Goal: Register for event/course

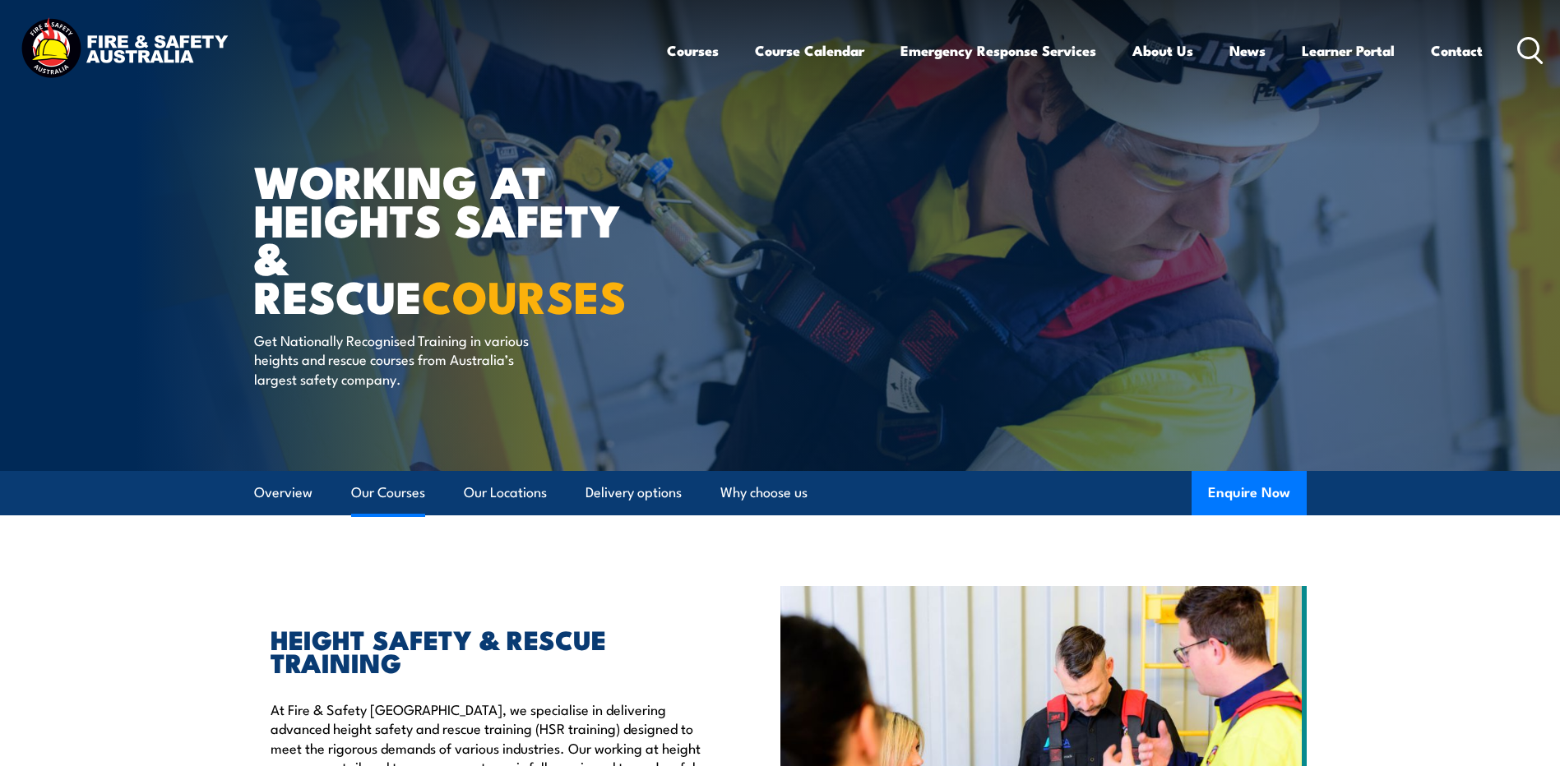
click at [390, 488] on link "Our Courses" at bounding box center [388, 493] width 74 height 44
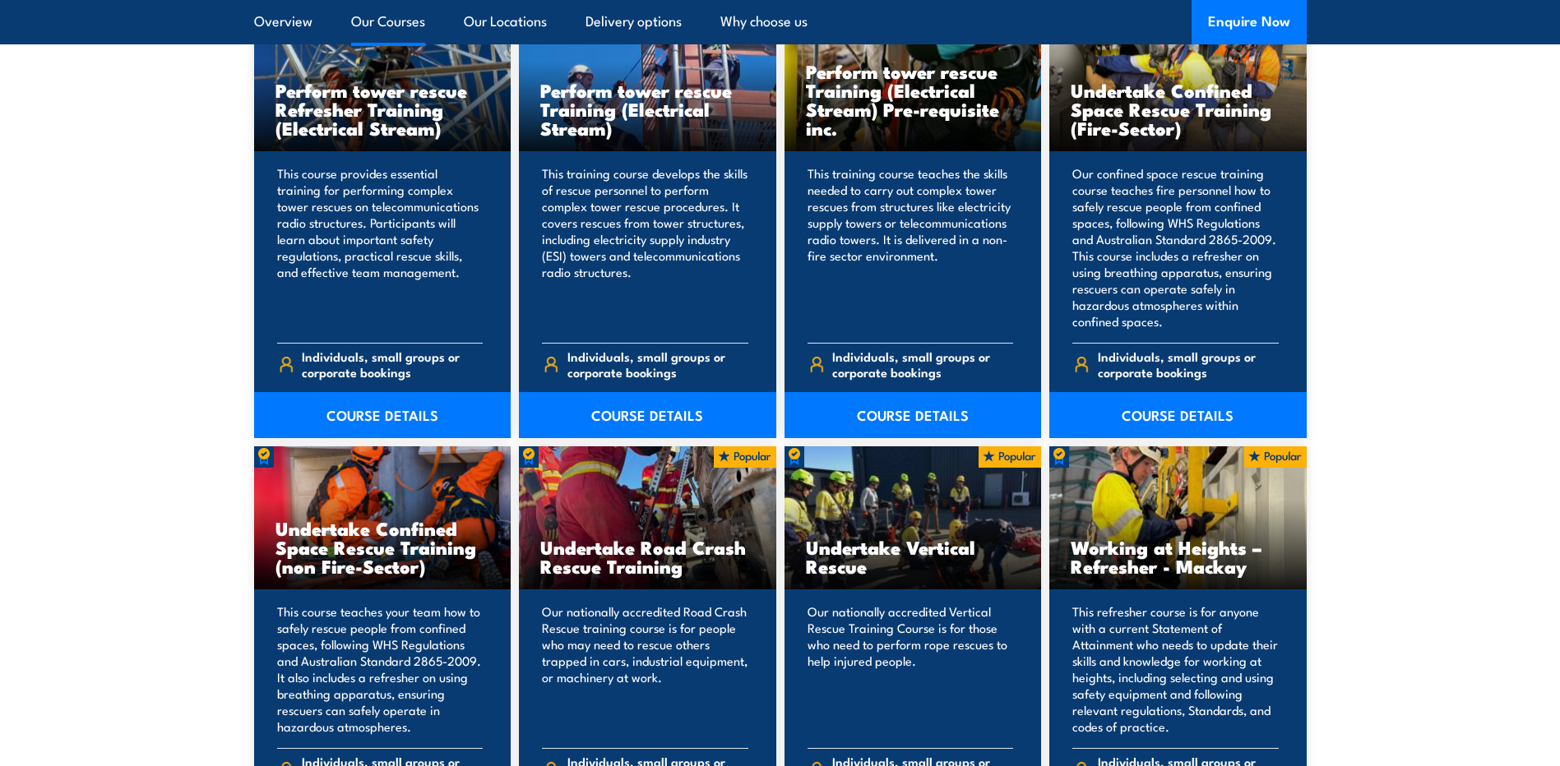
scroll to position [1349, 0]
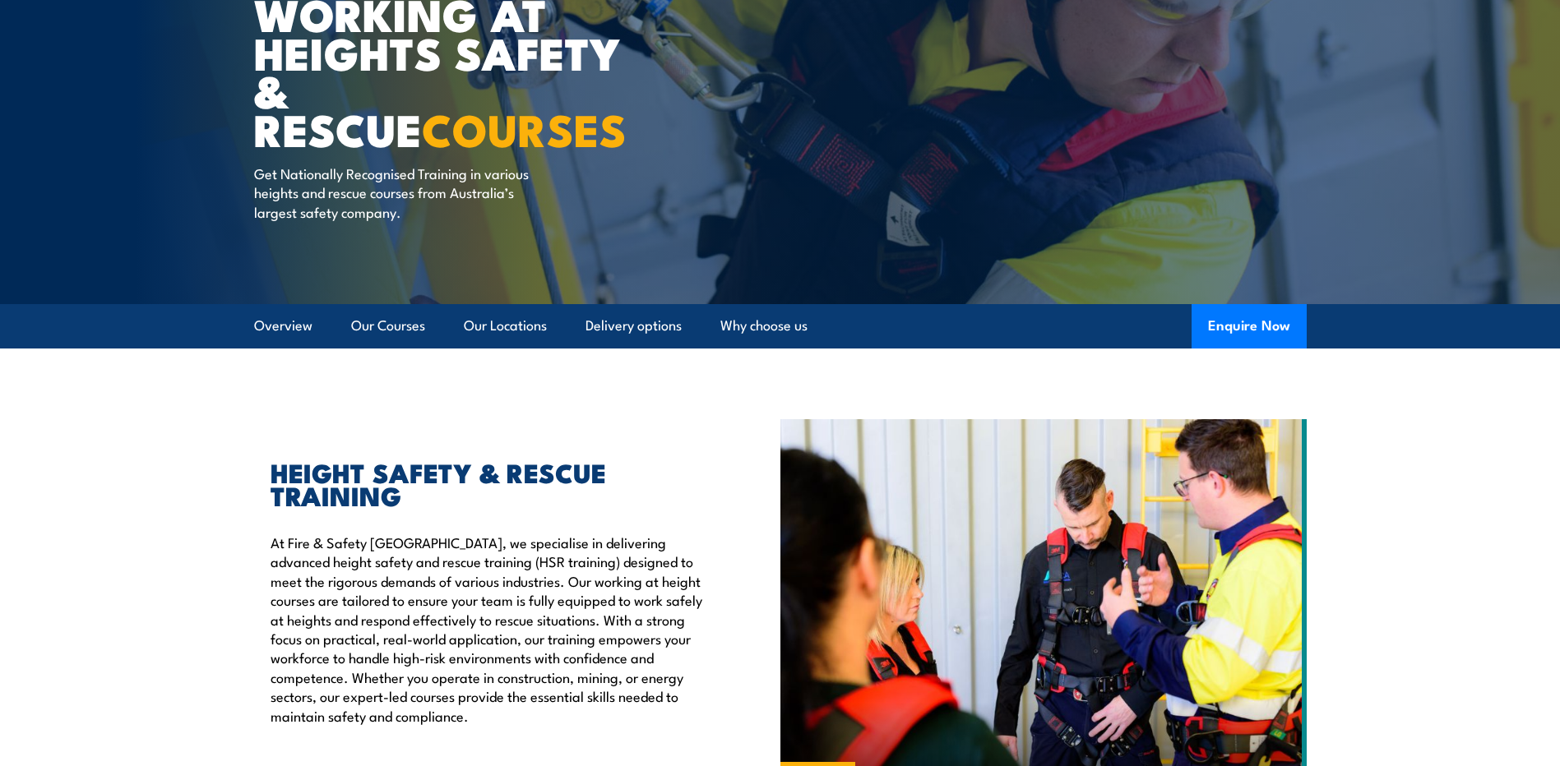
scroll to position [77, 0]
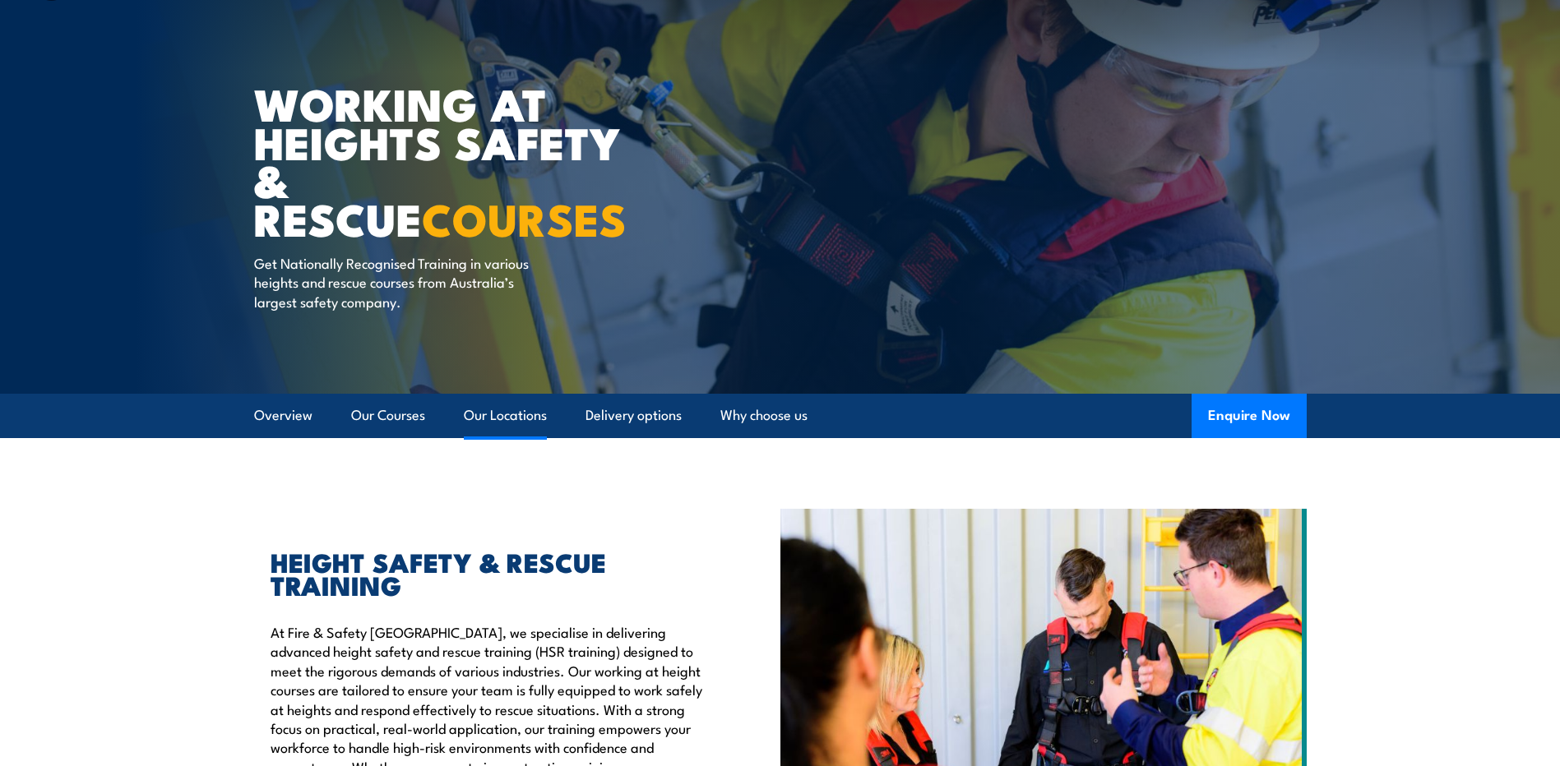
click at [512, 419] on link "Our Locations" at bounding box center [505, 416] width 83 height 44
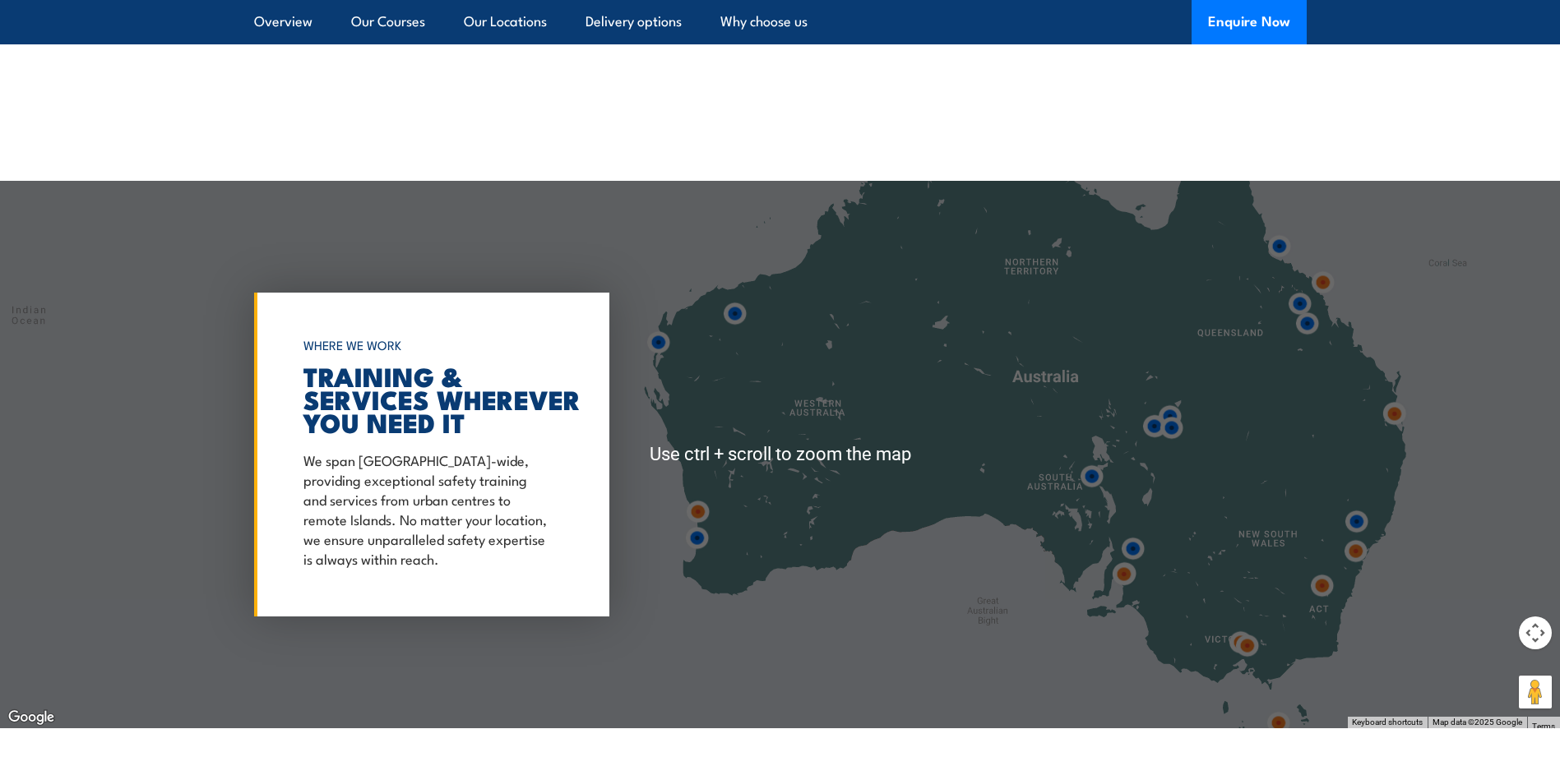
scroll to position [2490, 0]
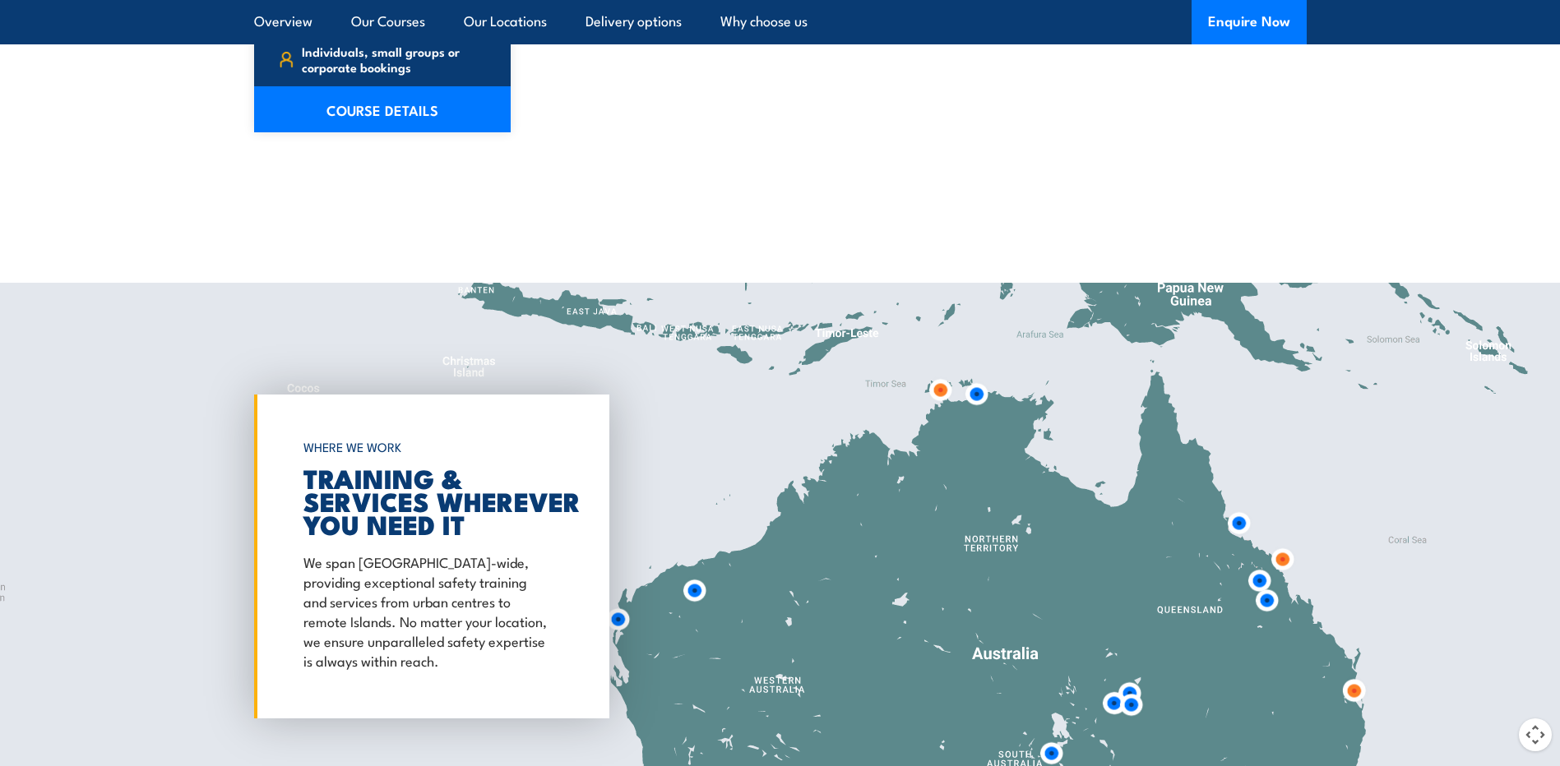
drag, startPoint x: 908, startPoint y: 462, endPoint x: 864, endPoint y: 623, distance: 166.9
click at [864, 638] on div at bounding box center [780, 557] width 1560 height 548
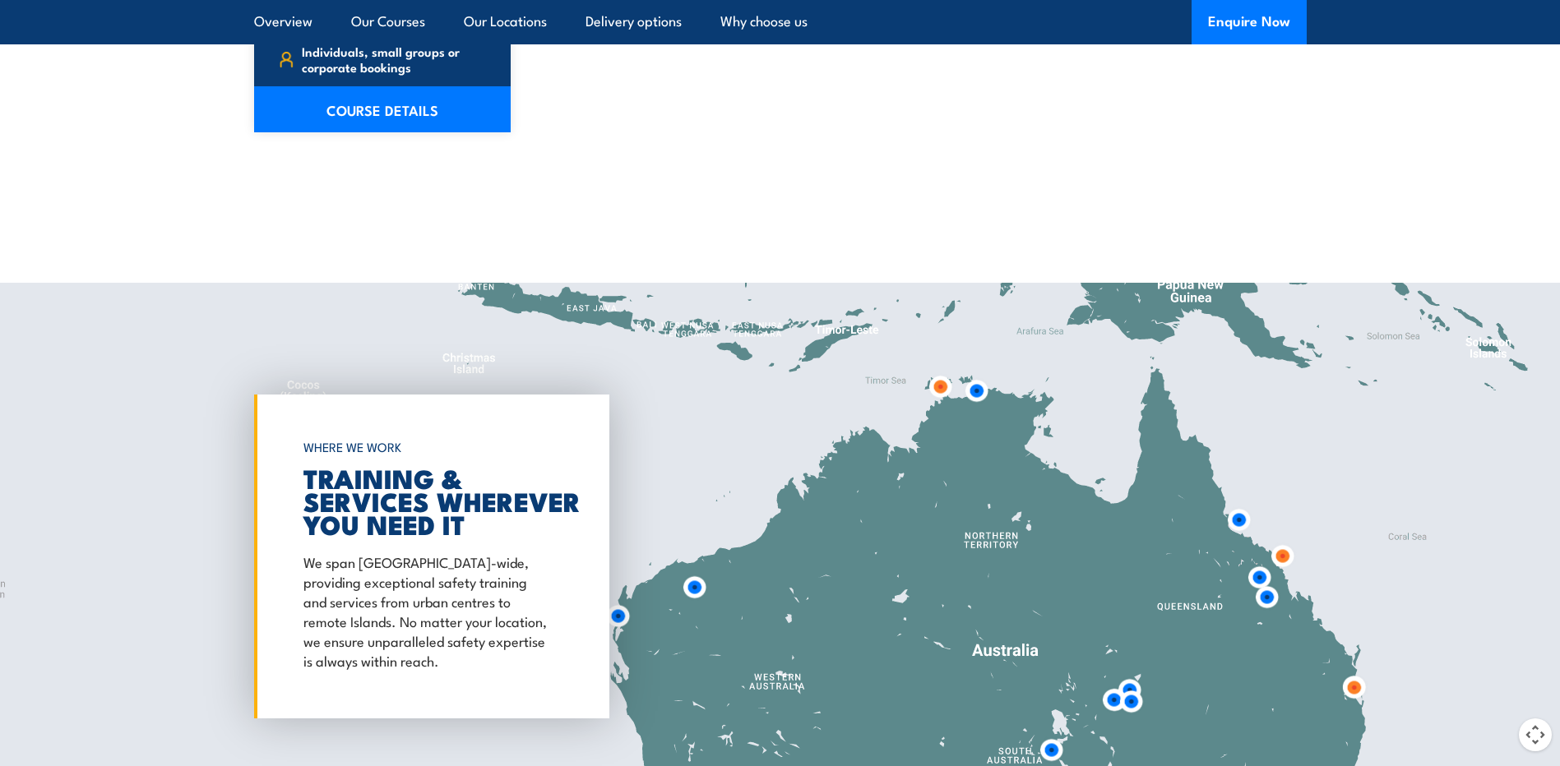
click at [980, 375] on img at bounding box center [977, 391] width 44 height 44
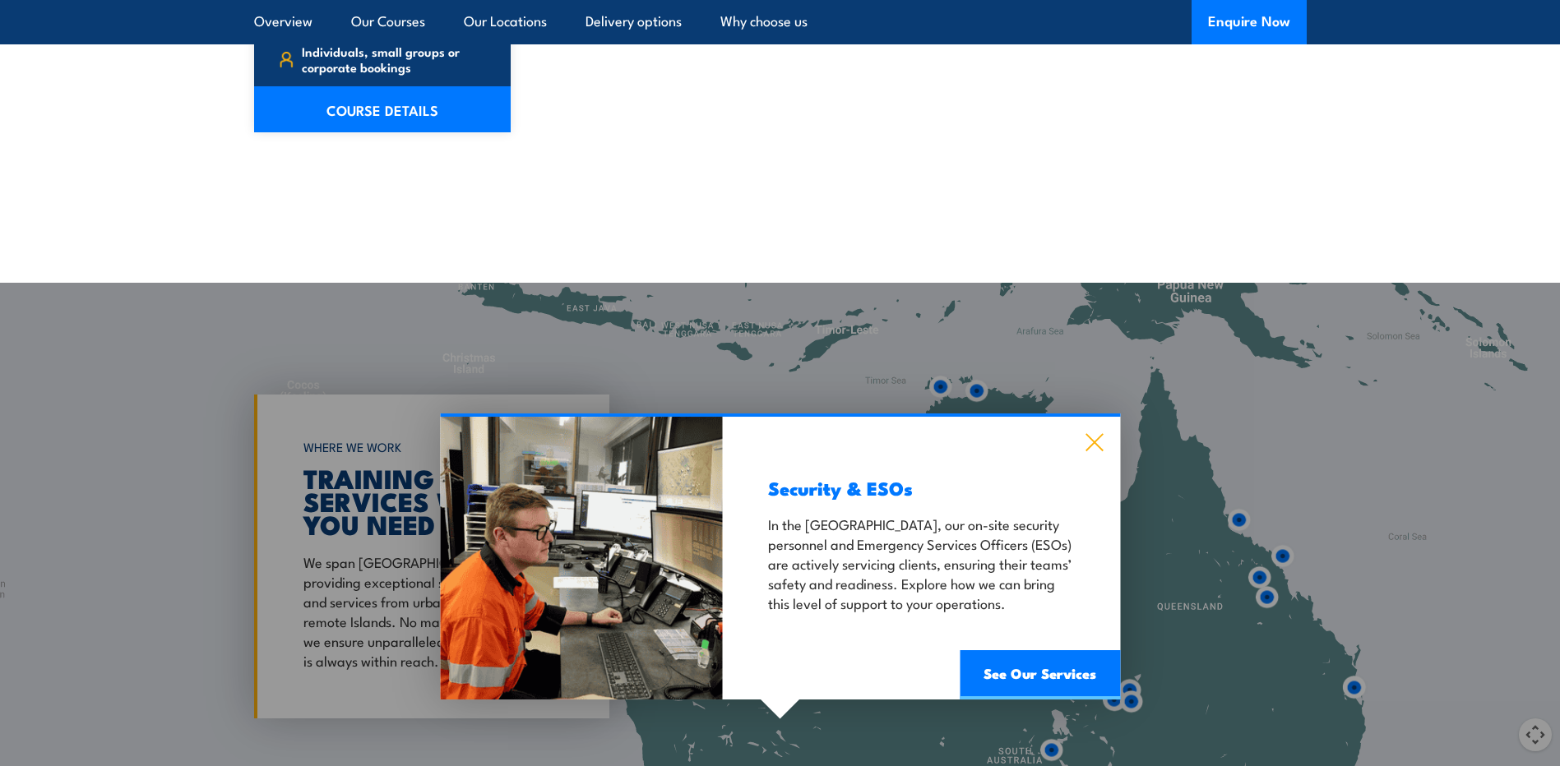
click at [1089, 433] on icon at bounding box center [1094, 442] width 19 height 18
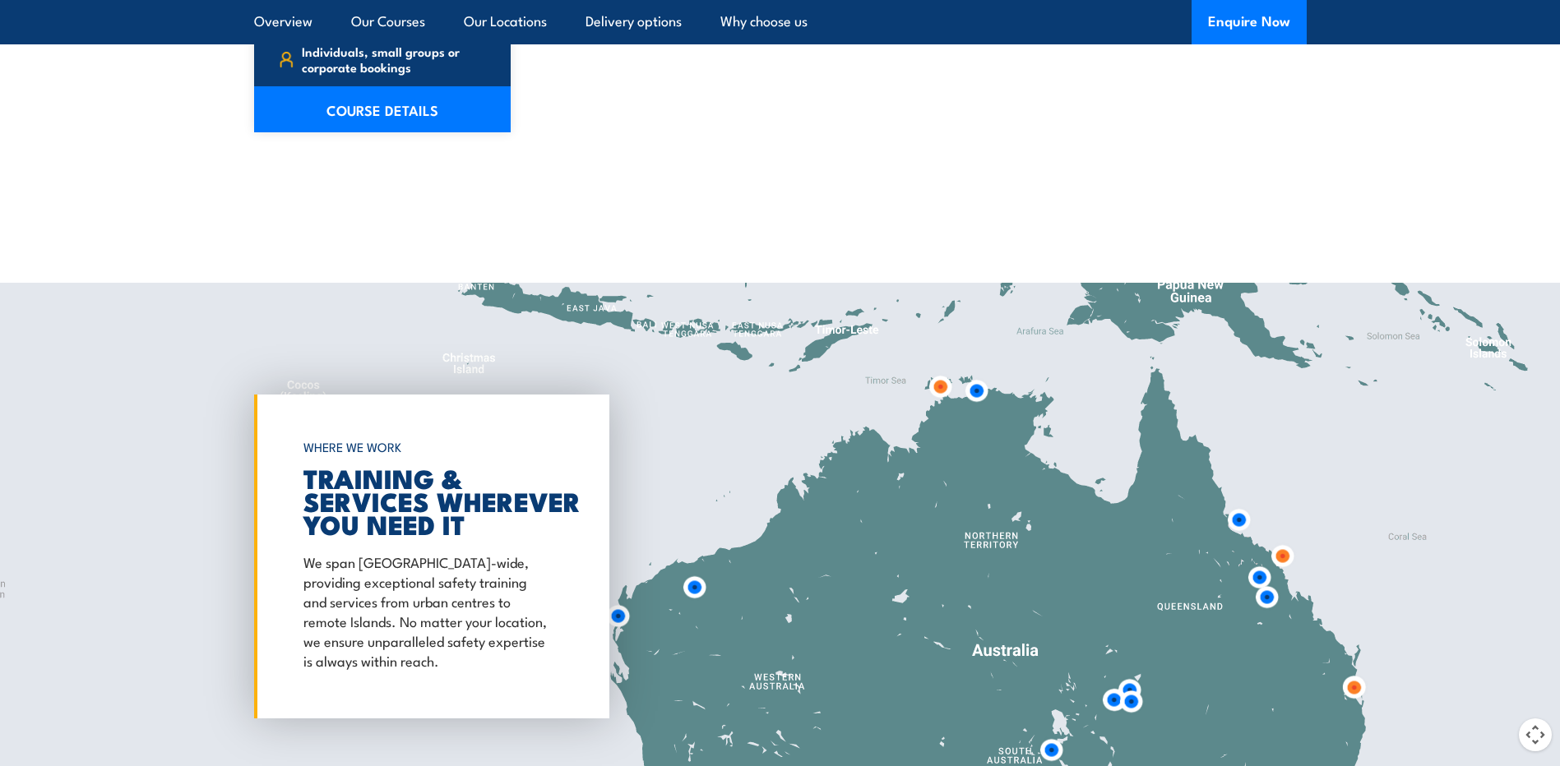
click at [939, 372] on img at bounding box center [940, 387] width 44 height 44
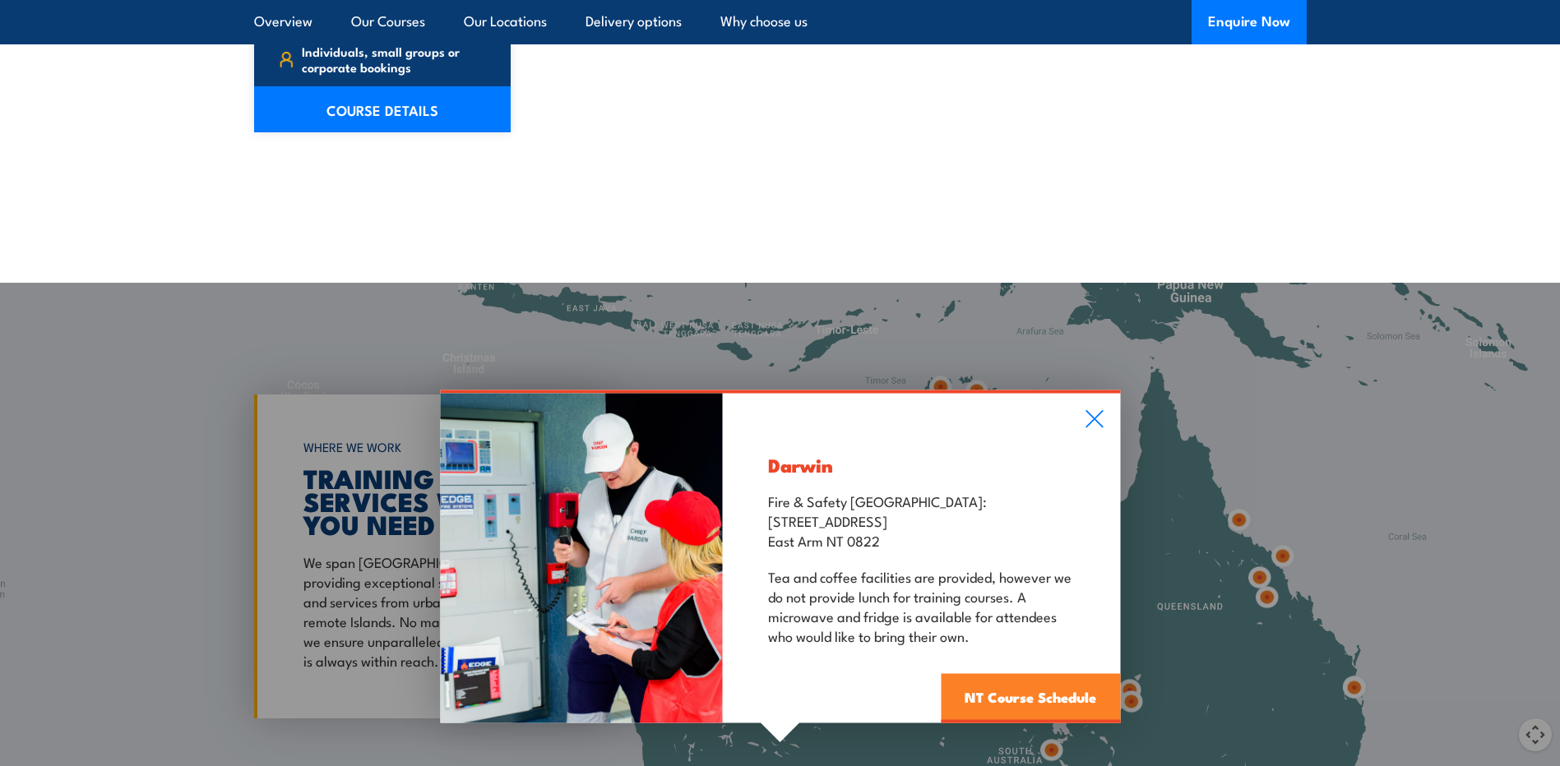
click at [1016, 677] on link "NT Course Schedule" at bounding box center [1030, 698] width 179 height 49
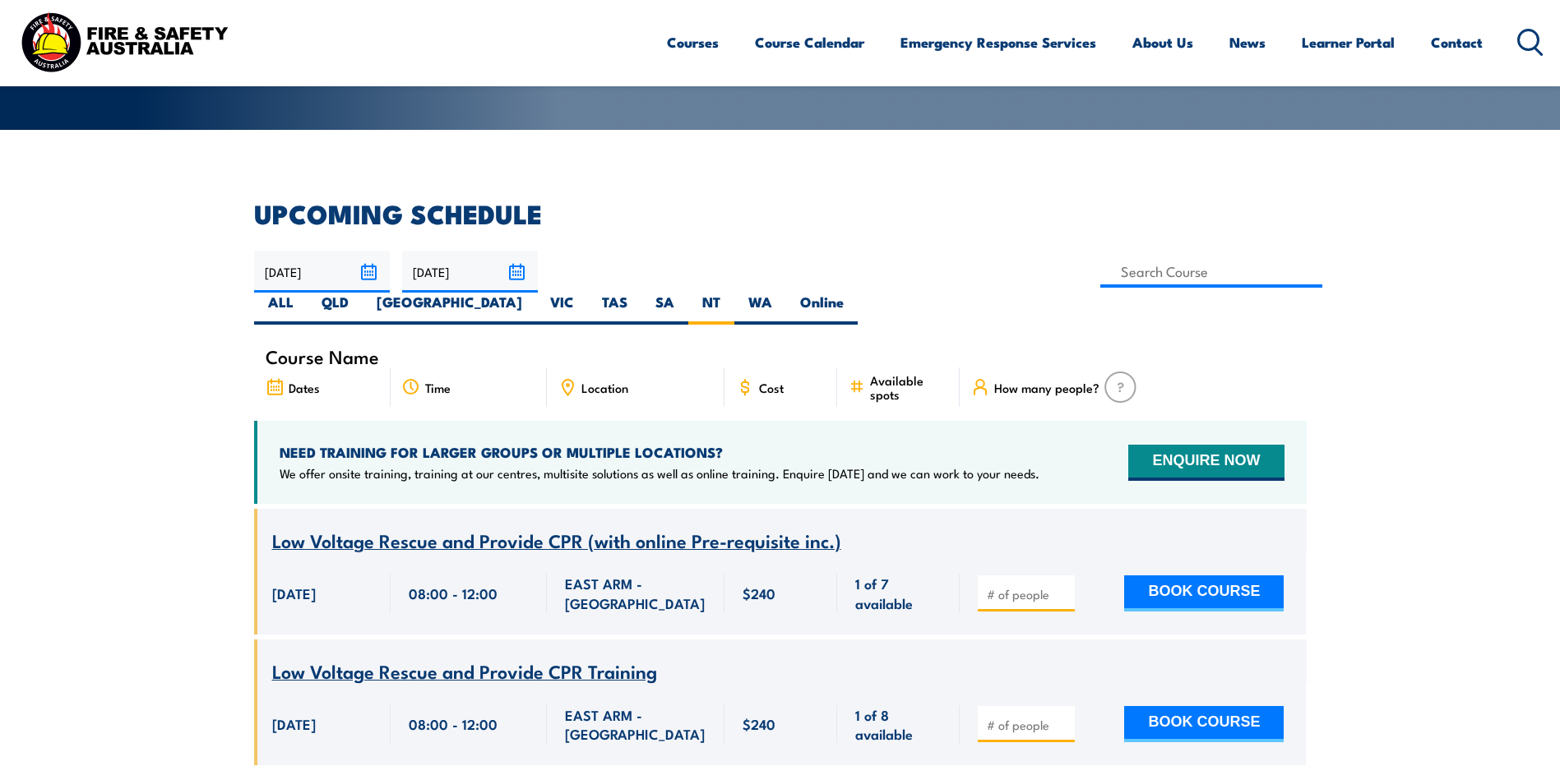
scroll to position [49, 0]
